Goal: Find specific page/section: Find specific page/section

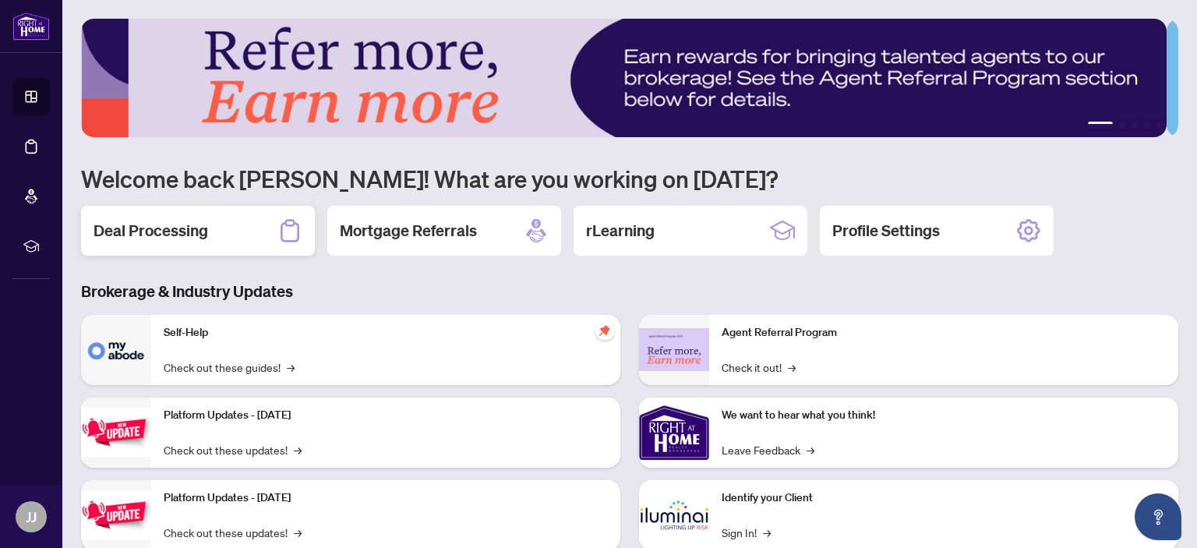
click at [125, 230] on h2 "Deal Processing" at bounding box center [150, 231] width 115 height 22
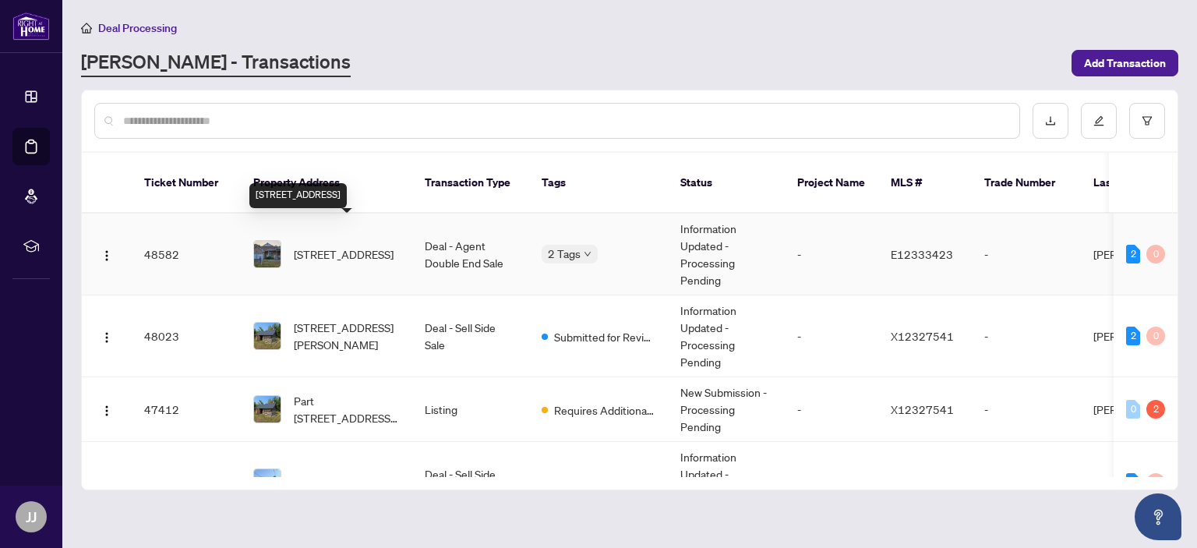
click at [328, 245] on span "[STREET_ADDRESS]" at bounding box center [344, 253] width 100 height 17
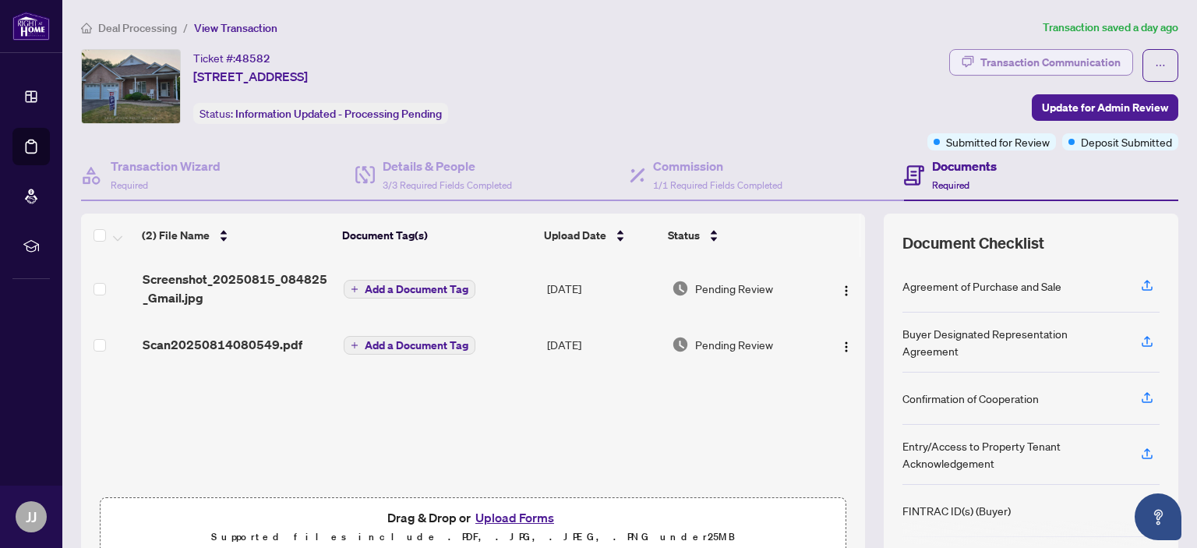
click at [1056, 59] on div "Transaction Communication" at bounding box center [1050, 62] width 140 height 25
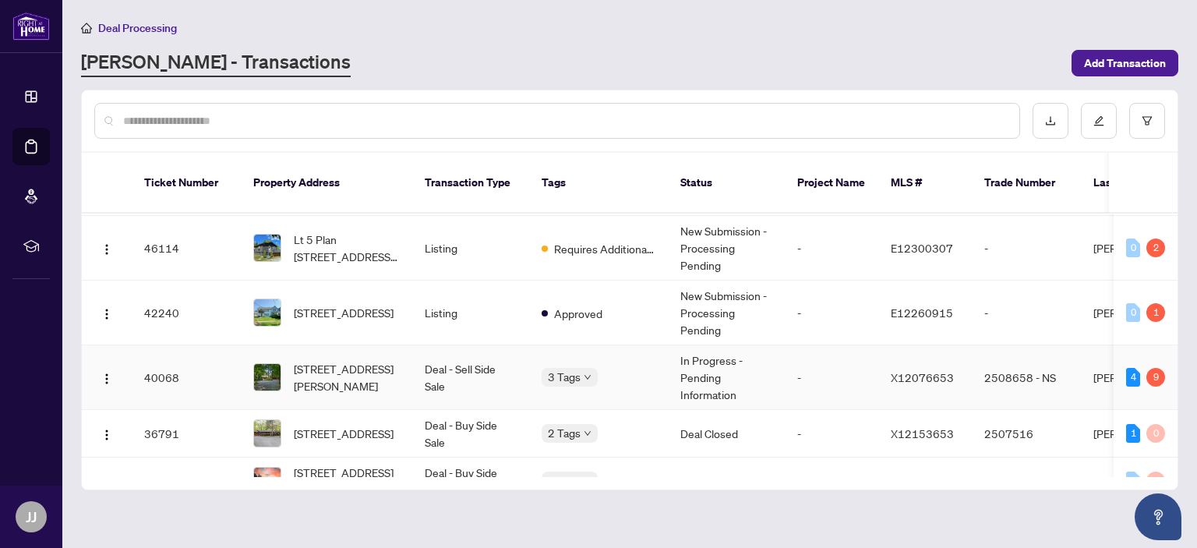
scroll to position [234, 0]
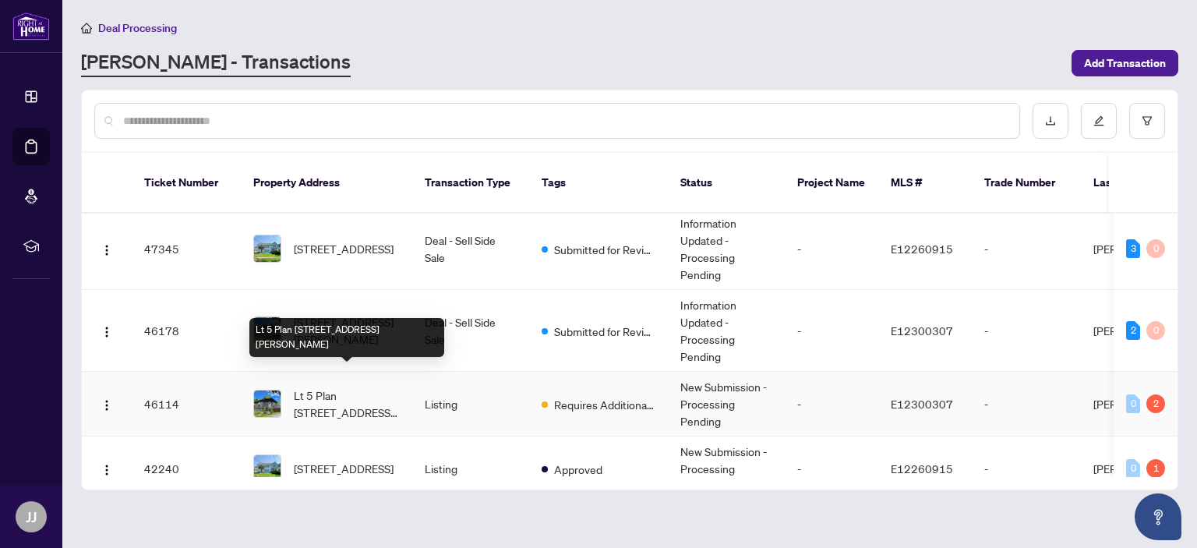
click at [329, 386] on span "Lt 5 Plan [STREET_ADDRESS][PERSON_NAME]" at bounding box center [347, 403] width 106 height 34
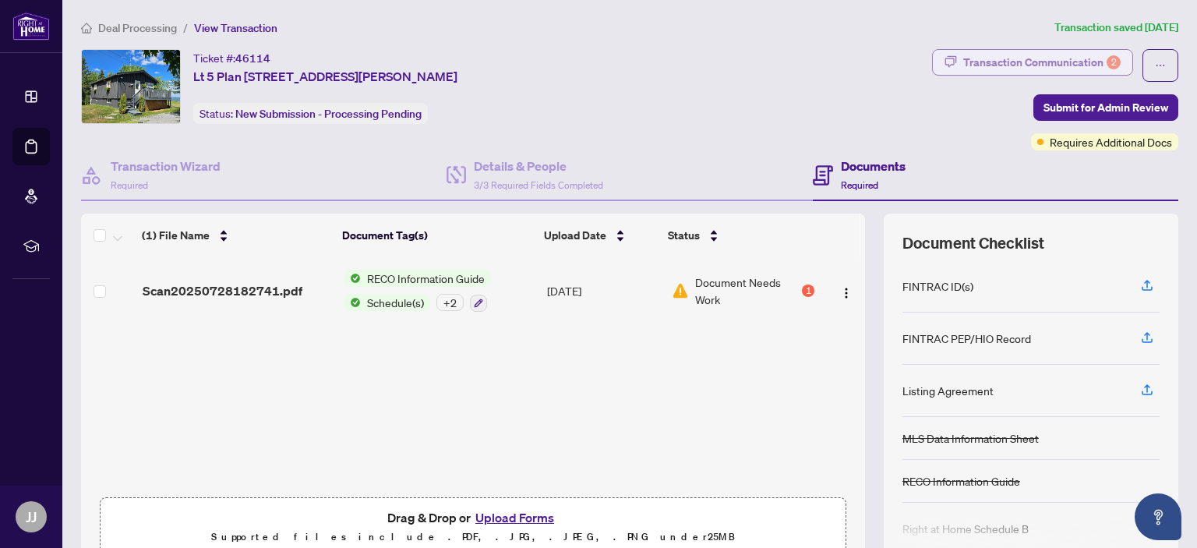
click at [1054, 62] on div "Transaction Communication 2" at bounding box center [1041, 62] width 157 height 25
